Goal: Information Seeking & Learning: Learn about a topic

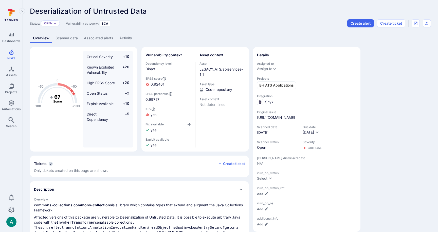
drag, startPoint x: 69, startPoint y: 39, endPoint x: 75, endPoint y: 40, distance: 6.0
click at [69, 38] on link "Scanner data" at bounding box center [66, 37] width 28 height 9
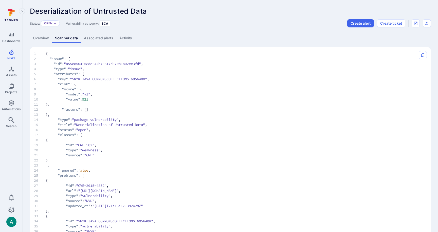
click at [116, 90] on span "8 "score" : {" at bounding box center [225, 88] width 383 height 5
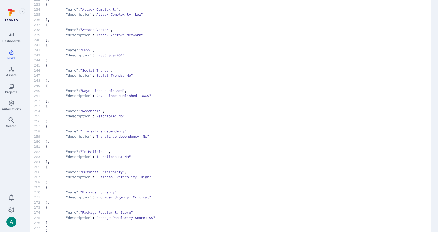
scroll to position [257, 0]
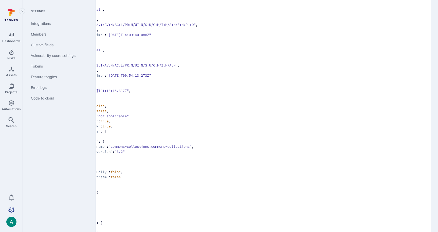
click at [10, 209] on icon "Settings" at bounding box center [11, 209] width 6 height 6
